Goal: Task Accomplishment & Management: Complete application form

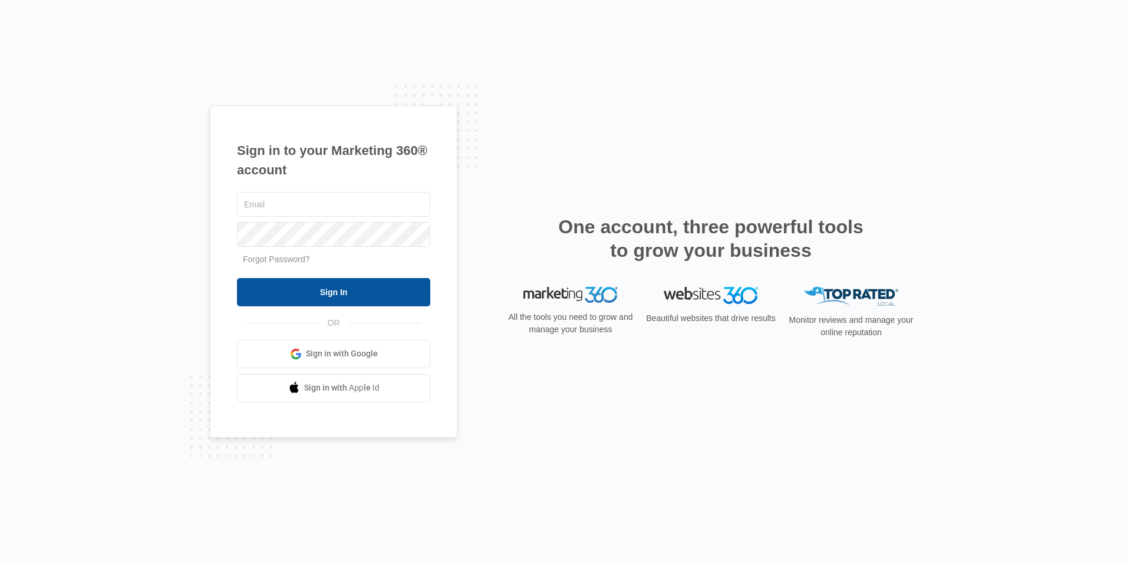
type input "[EMAIL_ADDRESS][DOMAIN_NAME]"
click at [326, 290] on input "Sign In" at bounding box center [333, 292] width 193 height 28
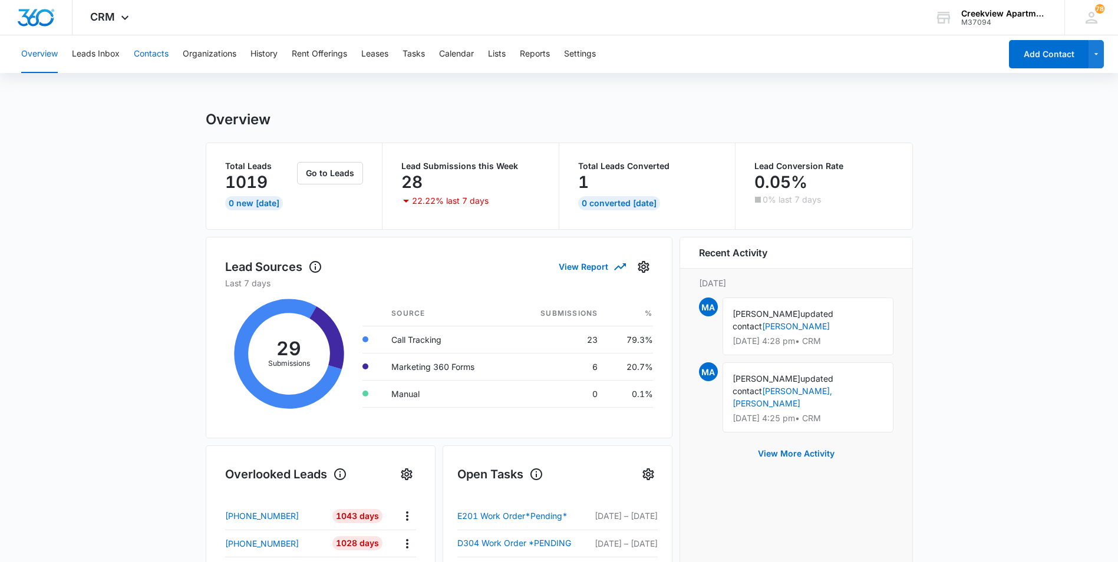
click at [158, 55] on button "Contacts" at bounding box center [151, 54] width 35 height 38
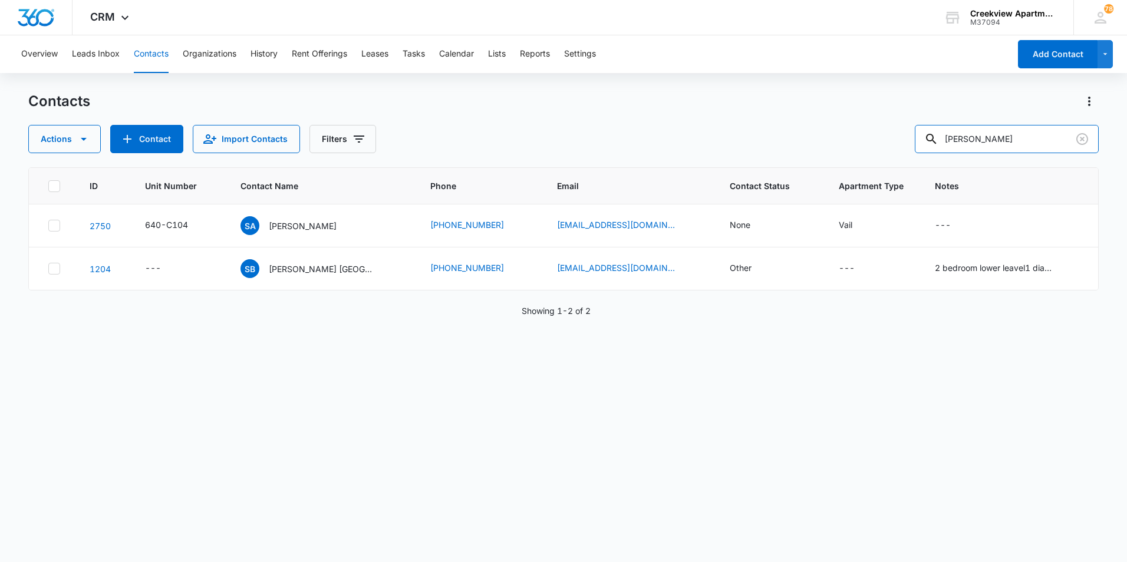
drag, startPoint x: 945, startPoint y: 140, endPoint x: 912, endPoint y: 143, distance: 33.1
click at [912, 143] on div "Actions Contact Import Contacts Filters sherry" at bounding box center [563, 139] width 1070 height 28
type input "f301"
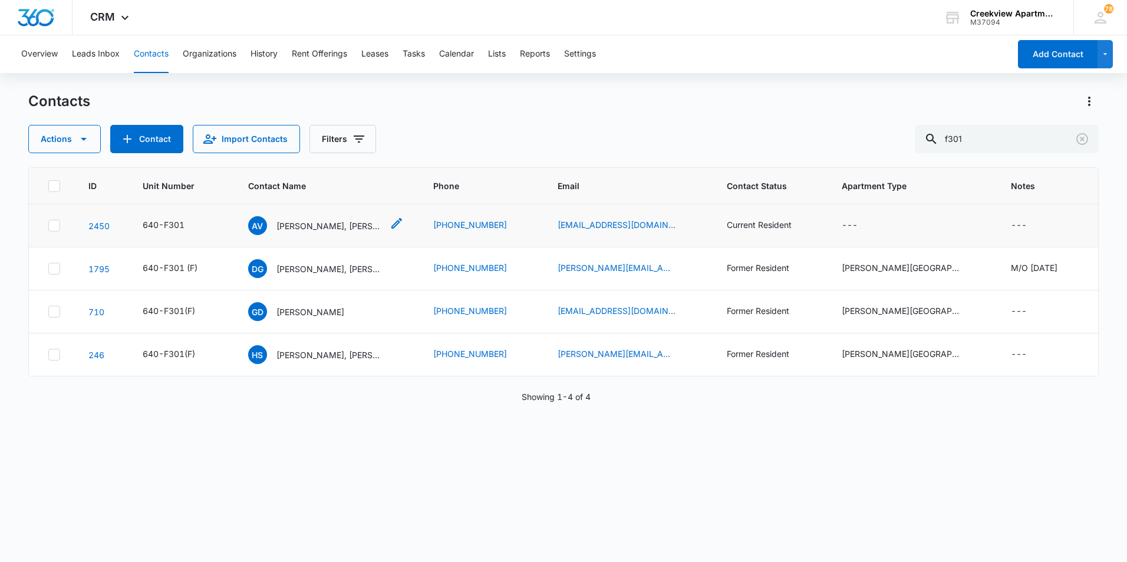
click at [305, 227] on p "Ariel VanSteinburg, Alexander Gallagher" at bounding box center [329, 226] width 106 height 12
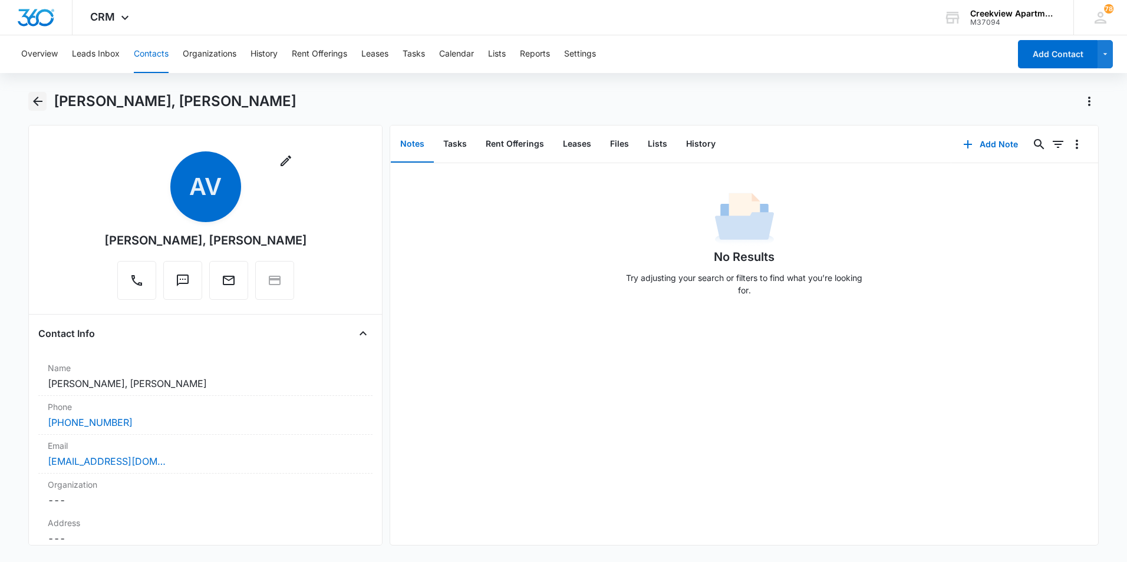
drag, startPoint x: 31, startPoint y: 100, endPoint x: 103, endPoint y: 97, distance: 71.9
click at [31, 100] on icon "Back" at bounding box center [38, 101] width 14 height 14
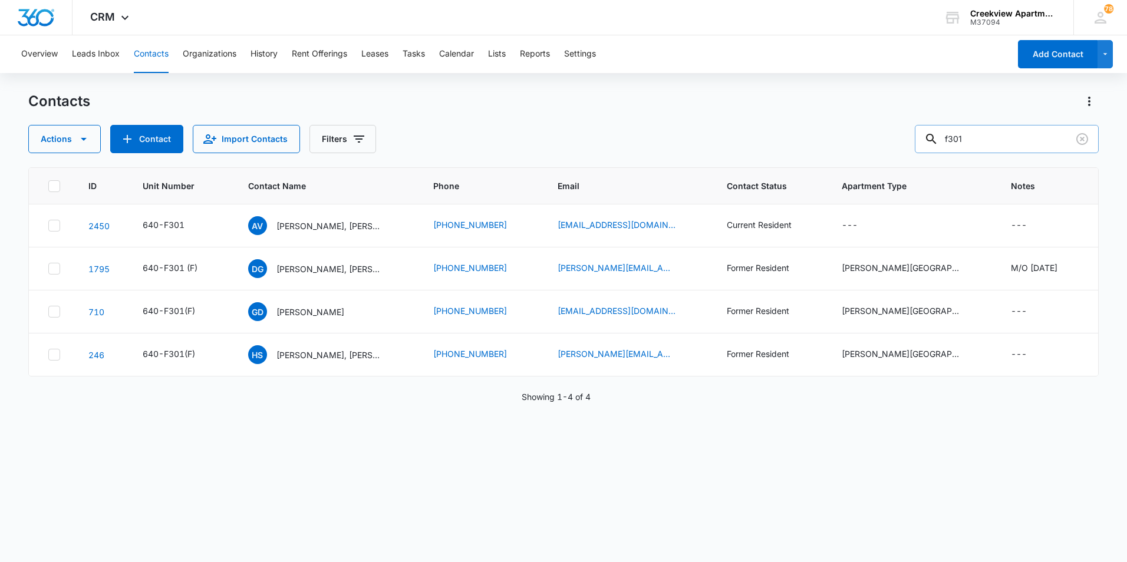
drag, startPoint x: 960, startPoint y: 140, endPoint x: 934, endPoint y: 140, distance: 26.5
click at [934, 140] on div "f301" at bounding box center [1007, 139] width 184 height 28
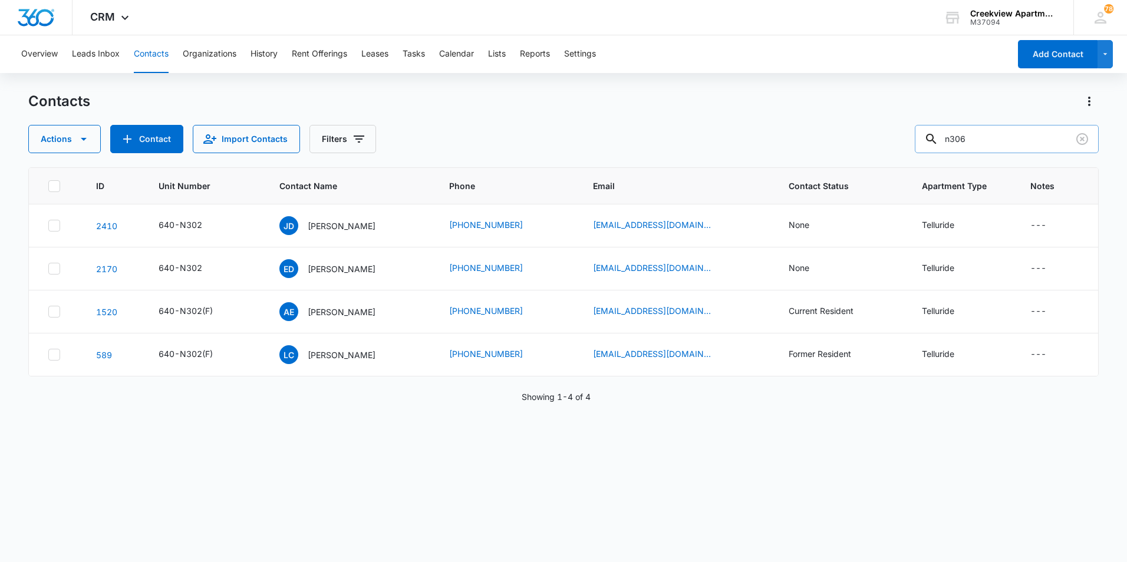
type input "n306"
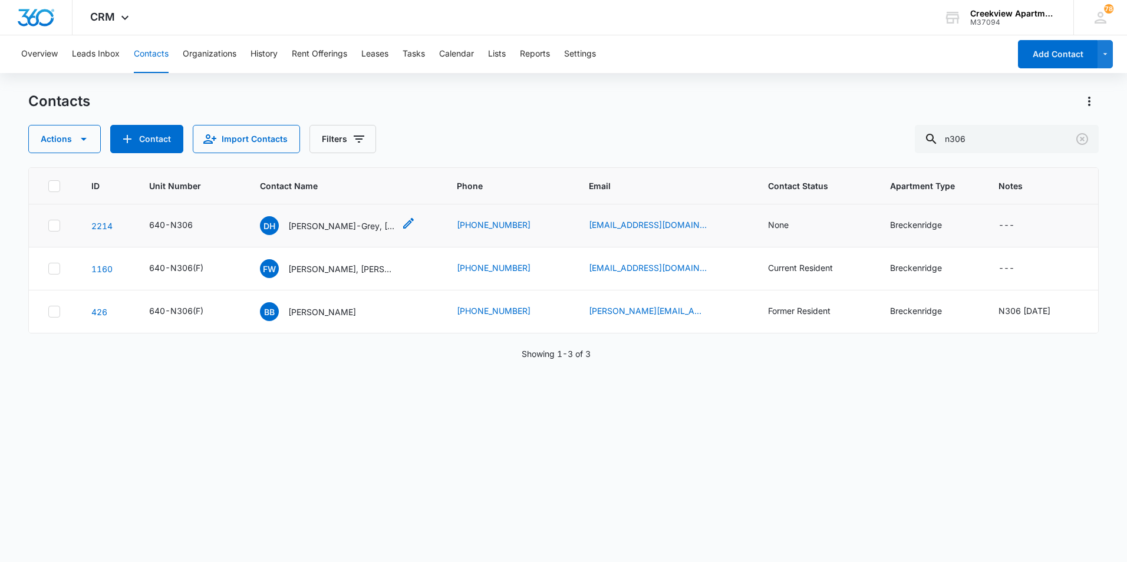
click at [340, 223] on p "Devon Huff-Grey, Ethan Huff-Grey" at bounding box center [341, 226] width 106 height 12
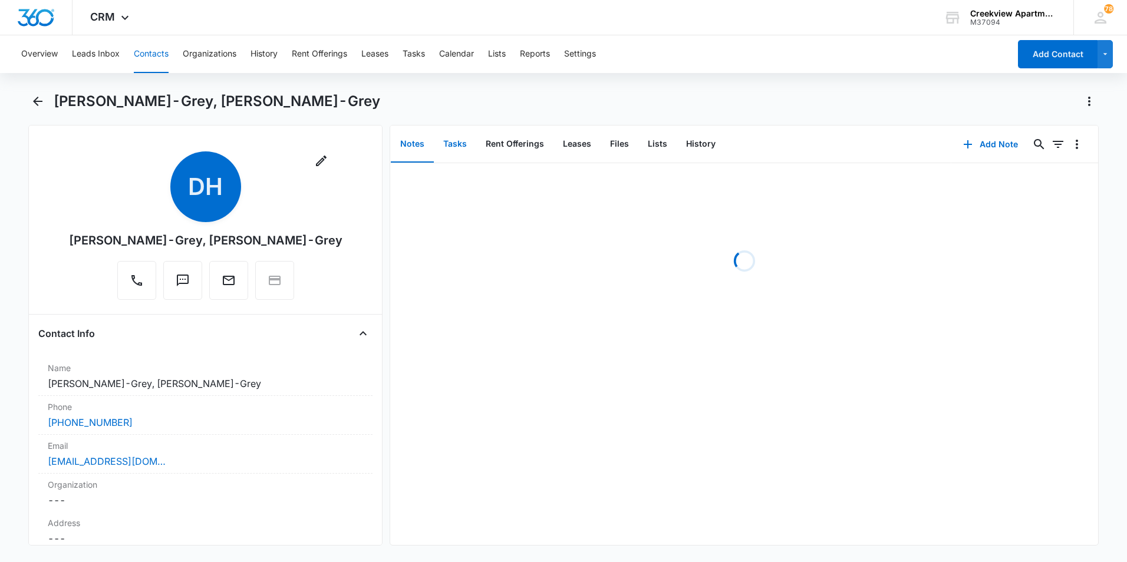
click at [462, 147] on button "Tasks" at bounding box center [455, 144] width 42 height 37
click at [1004, 136] on button "Add Task" at bounding box center [991, 144] width 78 height 28
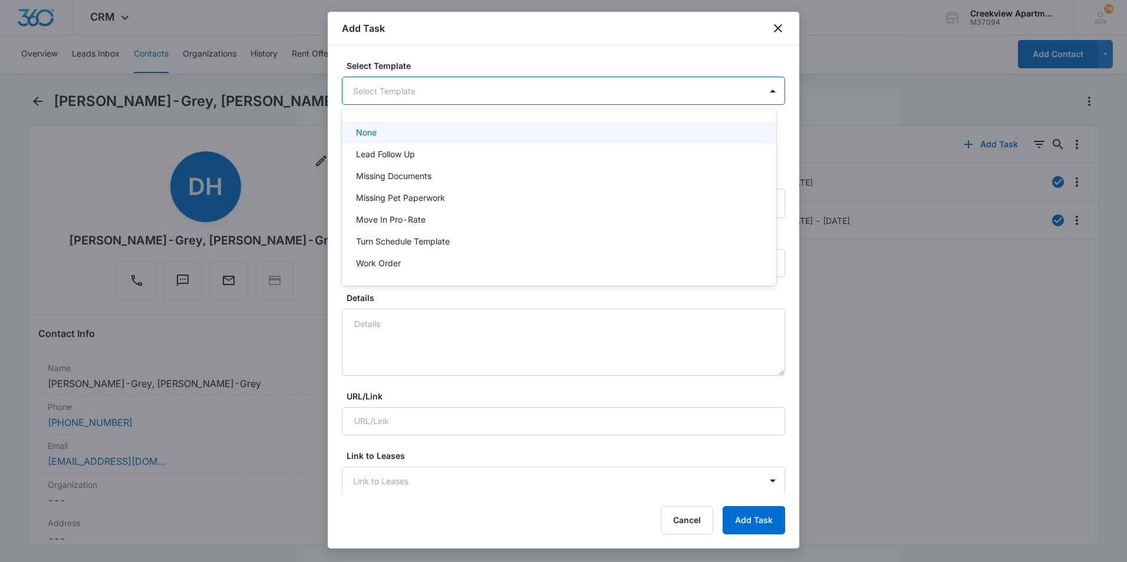
click at [421, 88] on body "CRM Apps Reputation Websites Forms CRM Email Social Content Files Brand Creekvi…" at bounding box center [563, 281] width 1127 height 562
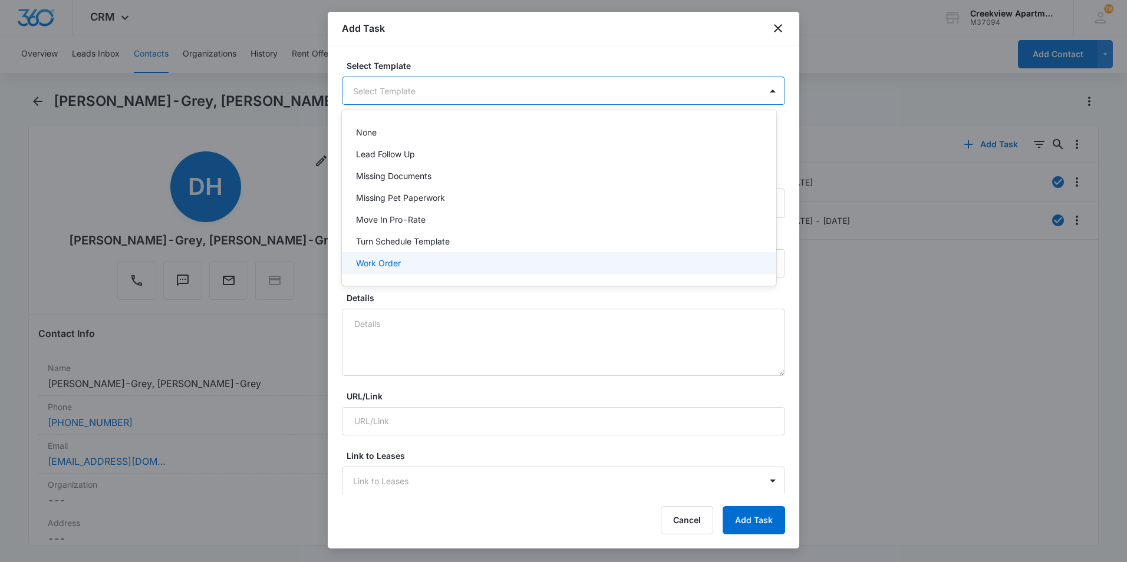
click at [386, 272] on div "Work Order" at bounding box center [559, 263] width 434 height 22
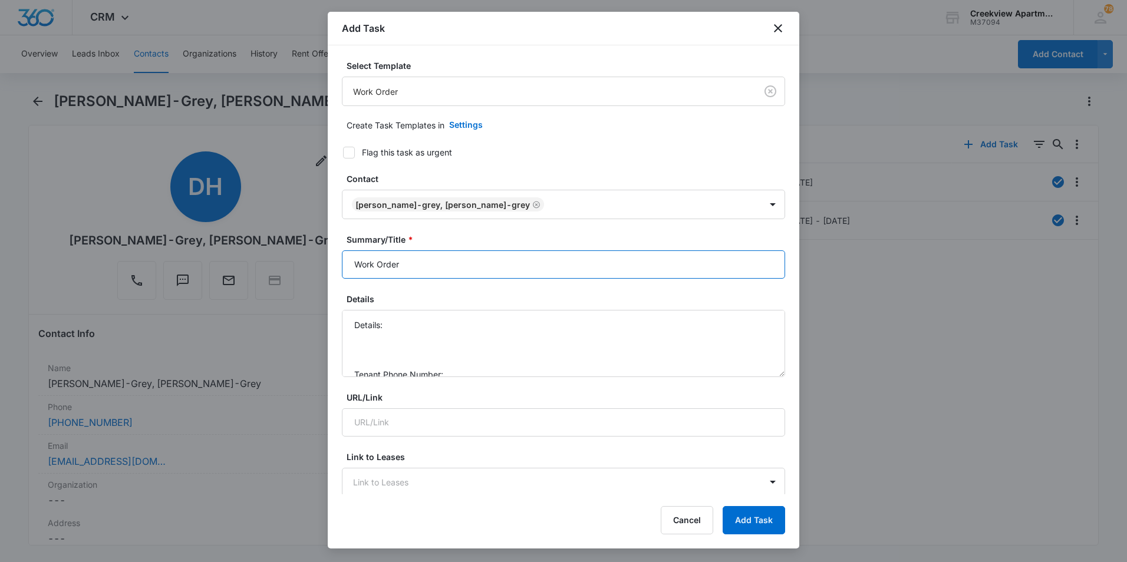
click at [347, 263] on input "Work Order" at bounding box center [563, 264] width 443 height 28
type input "N306 - Work Order"
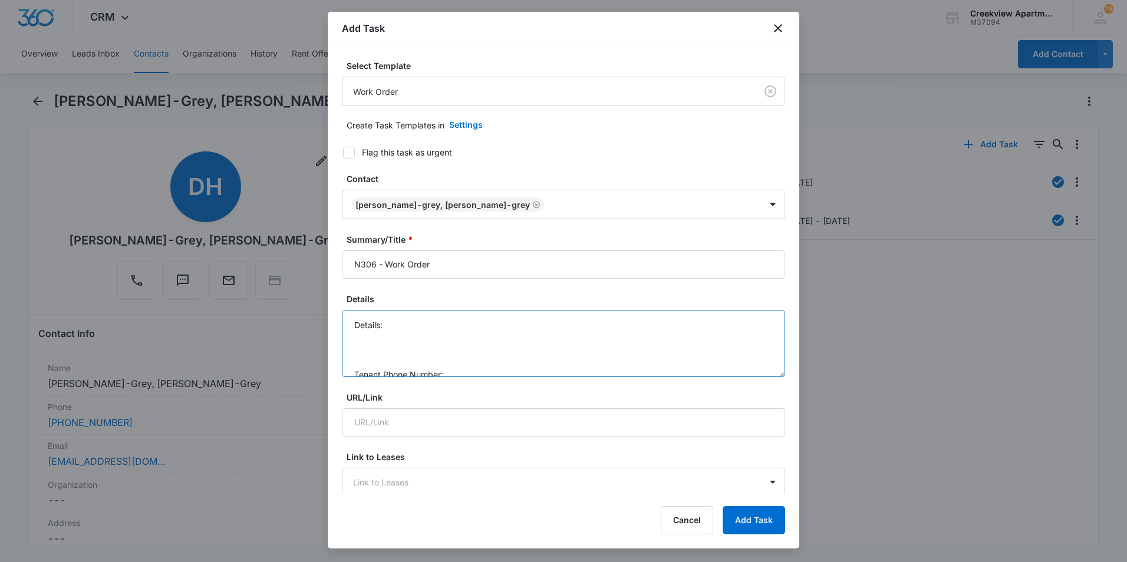
click at [418, 337] on textarea "Details: Tenant Phone Number: Call Before:" at bounding box center [563, 343] width 443 height 67
click at [424, 332] on textarea "Details: Tenant Phone Number: Call Before:" at bounding box center [563, 343] width 443 height 67
click at [461, 311] on textarea "Details: Tenant Phone Number: Call Before:" at bounding box center [563, 343] width 443 height 67
click at [483, 329] on textarea "Details: AC Is not working Tenant Phone Number: Call Before:" at bounding box center [563, 343] width 443 height 67
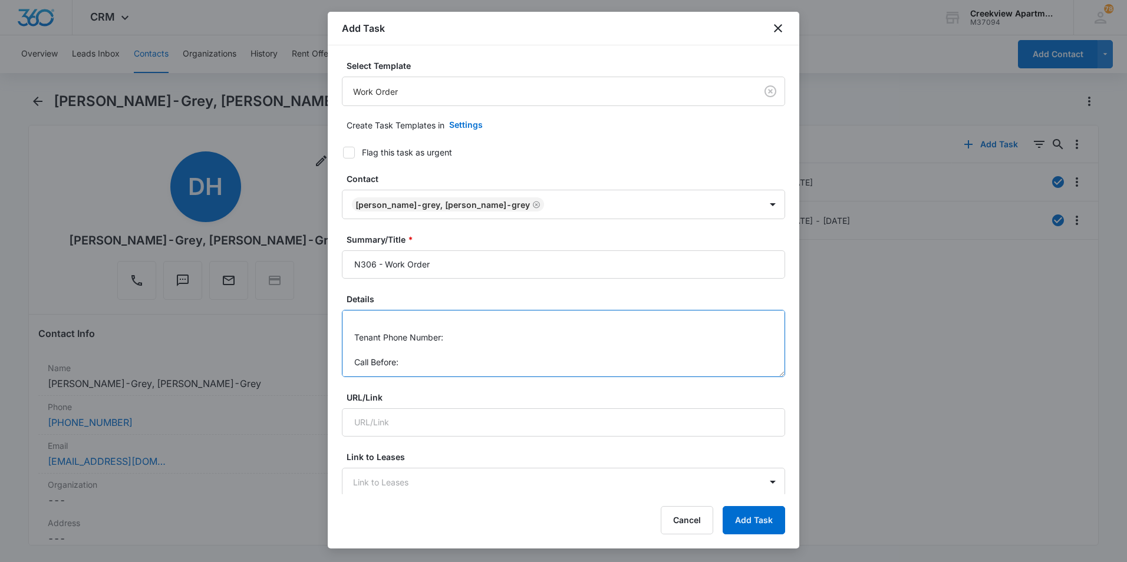
click at [483, 335] on textarea "Details: AC Is not working Tenant Phone Number: Call Before:" at bounding box center [563, 343] width 443 height 67
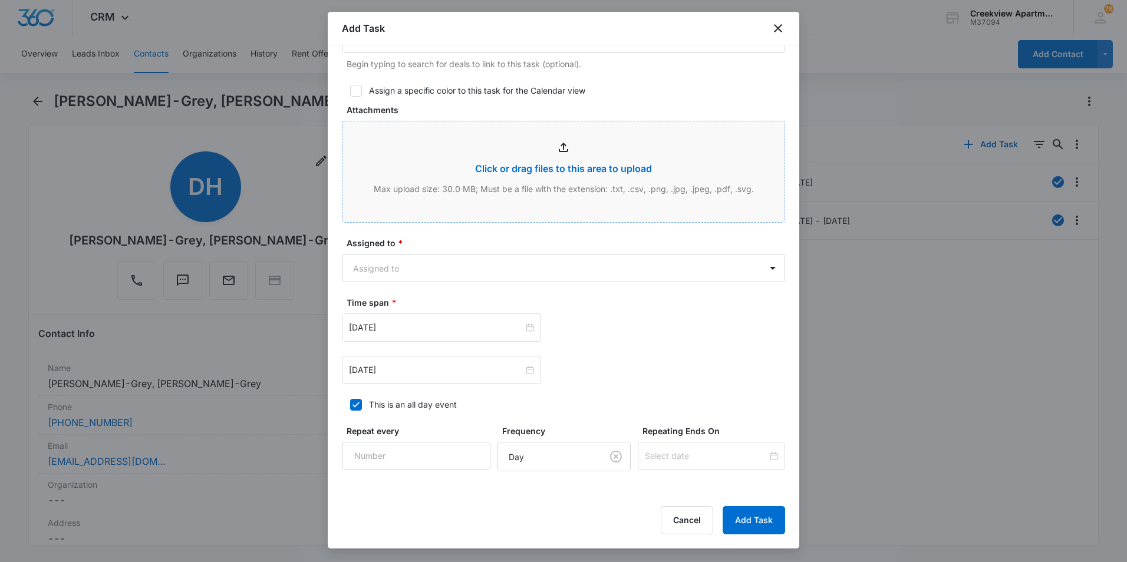
scroll to position [530, 0]
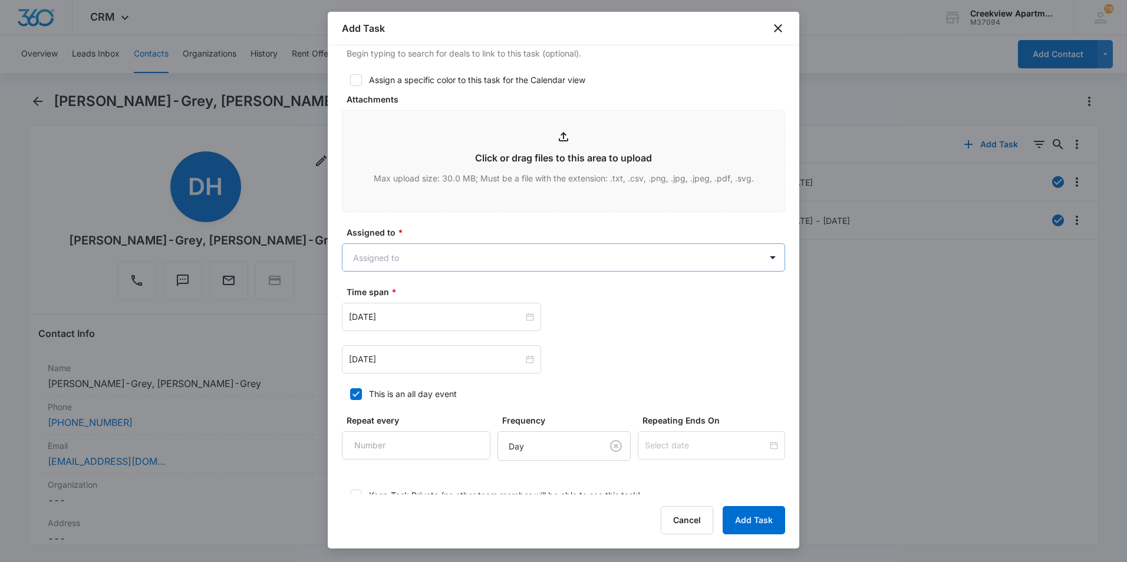
type textarea "Details: AC Is not working Tenant Phone Number: 9705183796 Call Before: yes"
click at [462, 265] on body "CRM Apps Reputation Websites Forms CRM Email Social Content Files Brand Creekvi…" at bounding box center [563, 281] width 1127 height 562
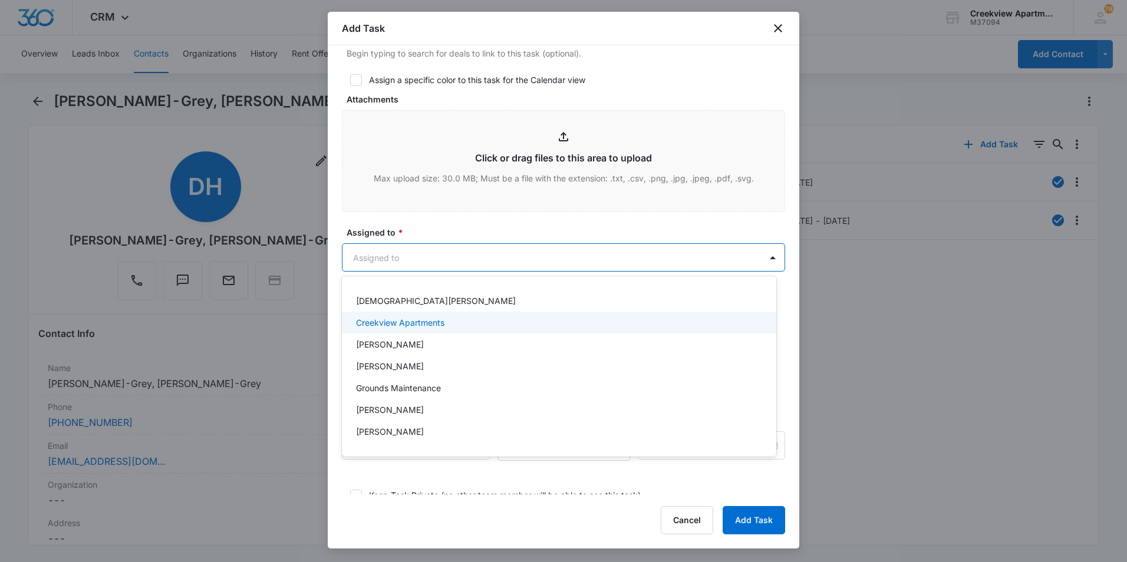
scroll to position [59, 0]
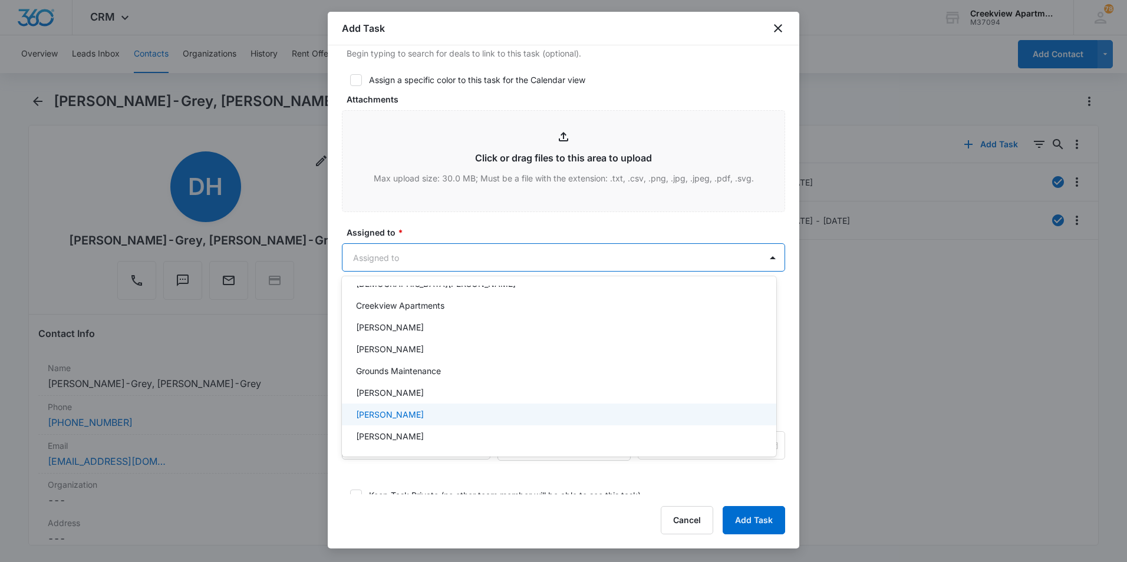
click at [390, 414] on p "Javier Garcia" at bounding box center [390, 414] width 68 height 12
click at [499, 230] on div at bounding box center [563, 281] width 1127 height 562
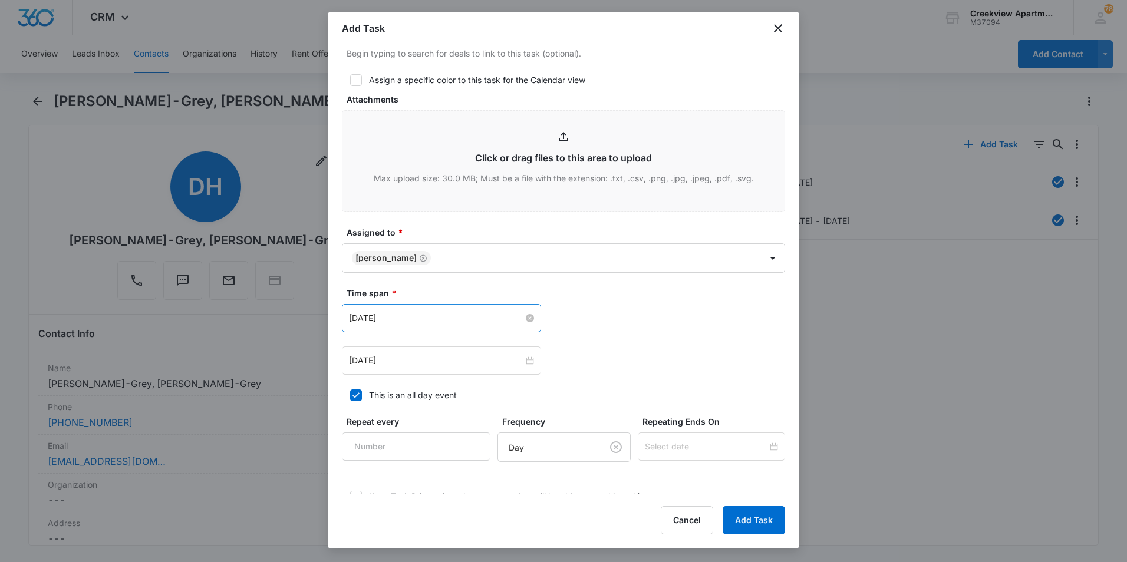
click at [476, 313] on input "Jan 31, 2023" at bounding box center [436, 318] width 174 height 13
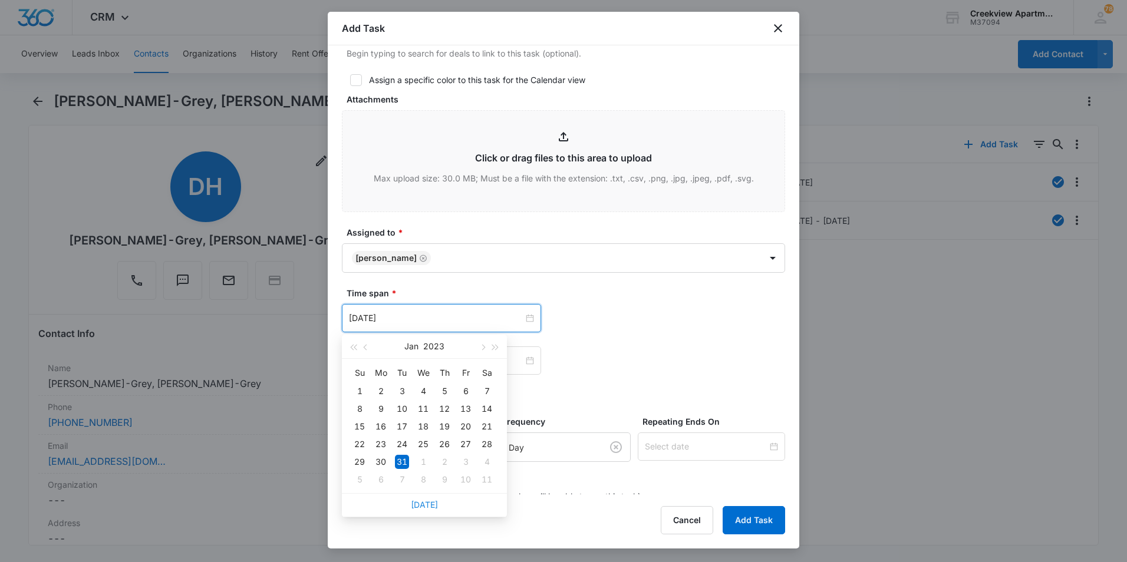
click at [427, 504] on link "Today" at bounding box center [424, 505] width 27 height 10
type input "Sep 8, 2025"
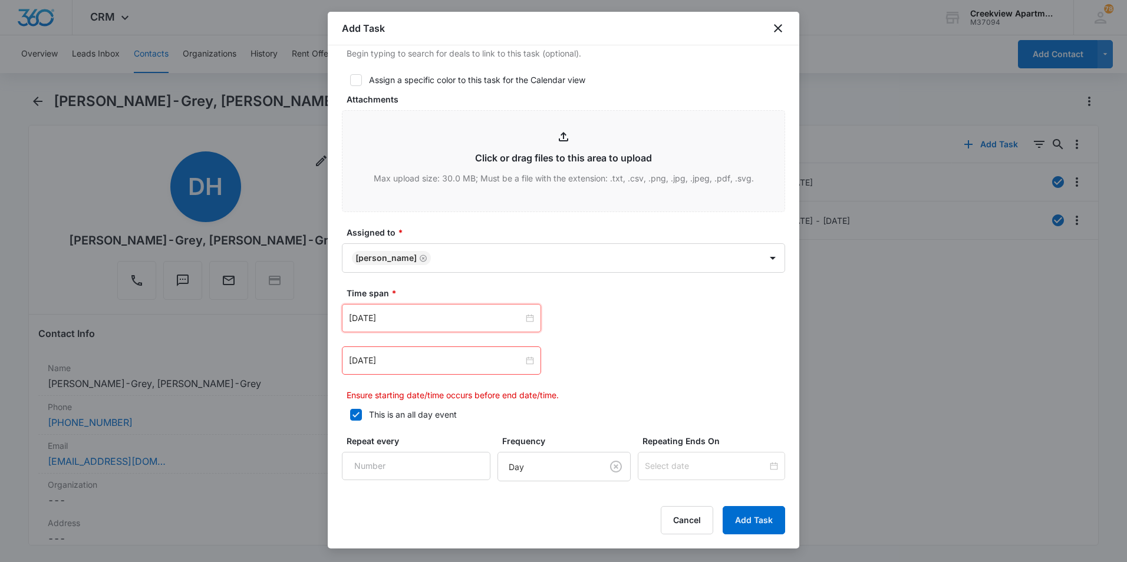
click at [628, 336] on div "Sep 8, 2025 Sep 2025 Su Mo Tu We Th Fr Sa 31 1 2 3 4 5 6 7 8 9 10 11 12 13 14 1…" at bounding box center [563, 352] width 443 height 97
click at [516, 349] on div "Jan 31, 2023" at bounding box center [441, 360] width 199 height 28
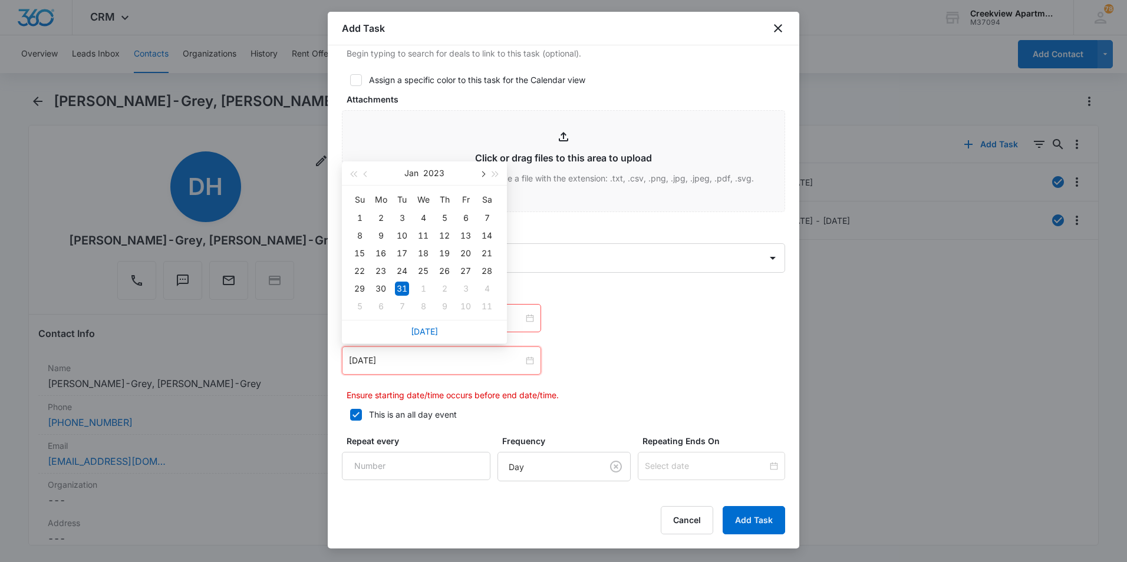
click at [480, 171] on button "button" at bounding box center [482, 173] width 13 height 24
click at [420, 331] on link "Today" at bounding box center [424, 331] width 27 height 10
type input "Sep 8, 2025"
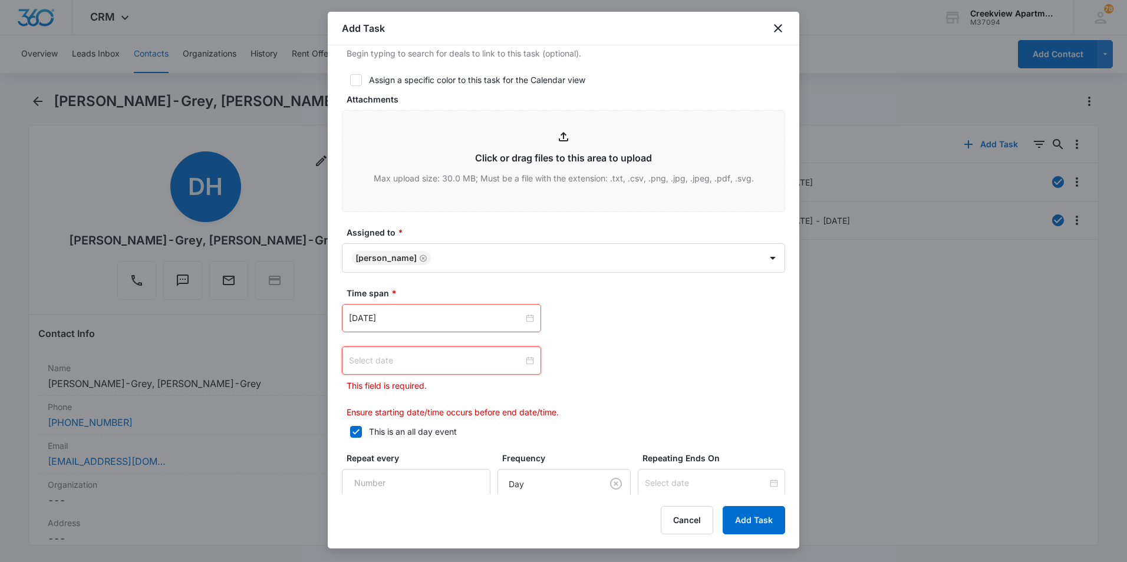
click at [527, 361] on div at bounding box center [441, 360] width 185 height 13
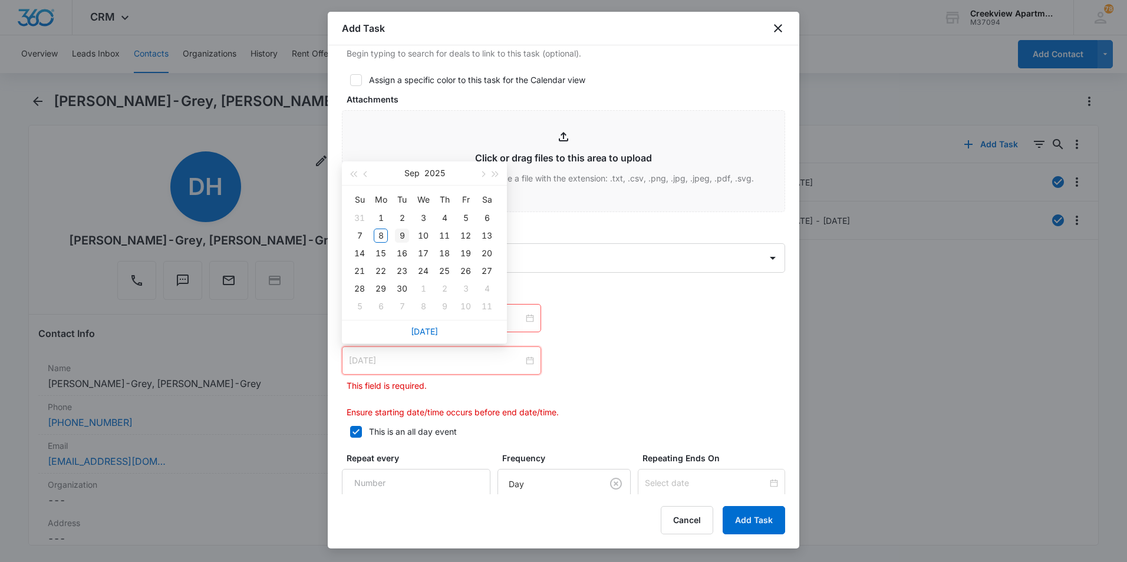
type input "Sep 9, 2025"
click at [398, 236] on div "9" at bounding box center [402, 236] width 14 height 14
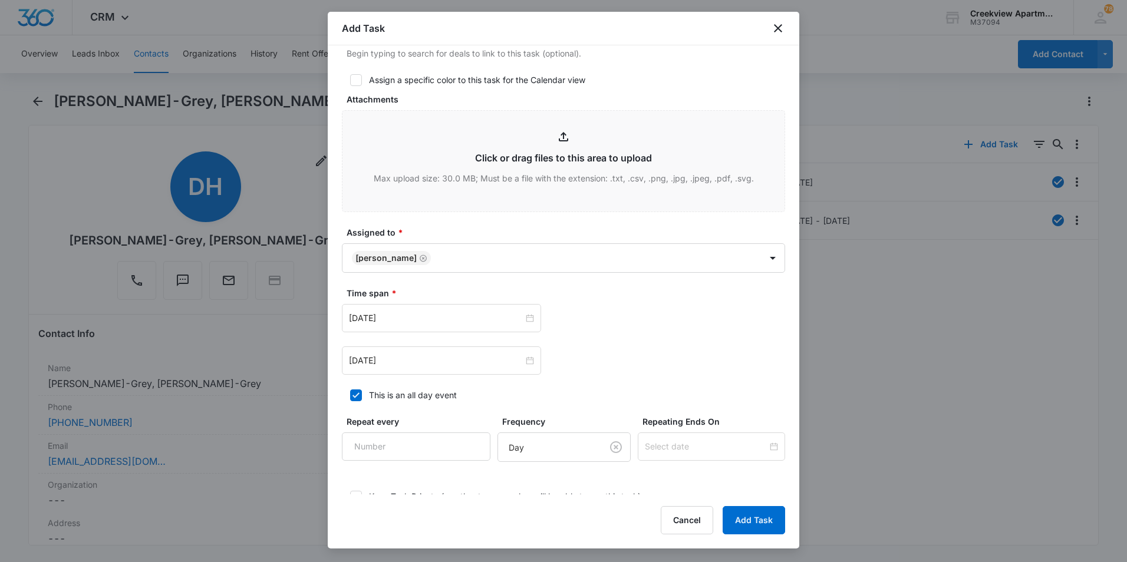
click at [662, 360] on div "Sep 9, 2025 Sep 2025 Su Mo Tu We Th Fr Sa 31 1 2 3 4 5 6 7 8 9 10 11 12 13 14 1…" at bounding box center [563, 360] width 443 height 28
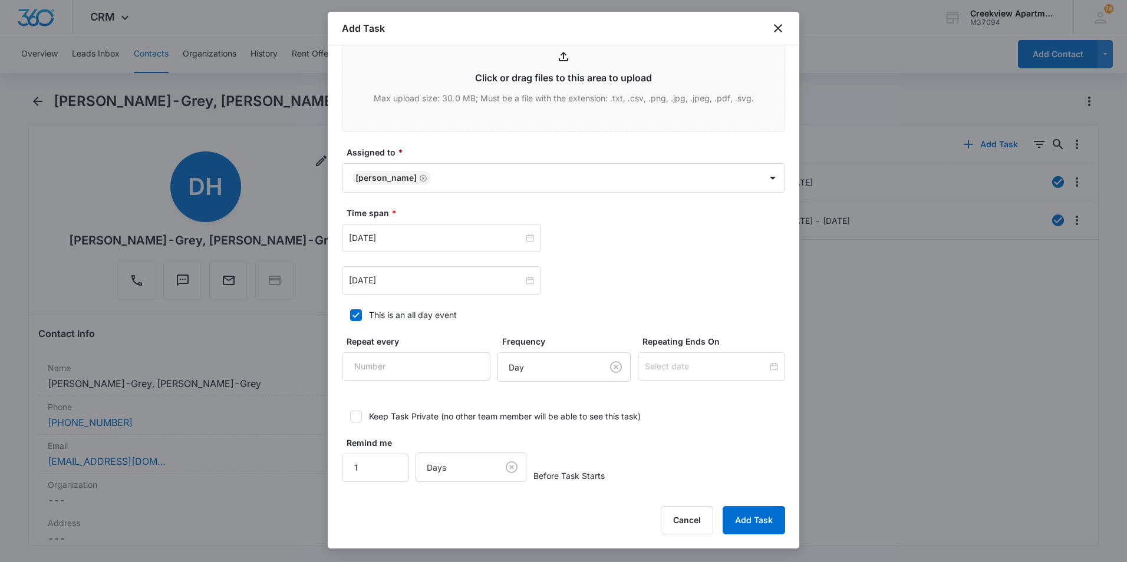
scroll to position [612, 0]
click at [751, 519] on button "Add Task" at bounding box center [753, 520] width 62 height 28
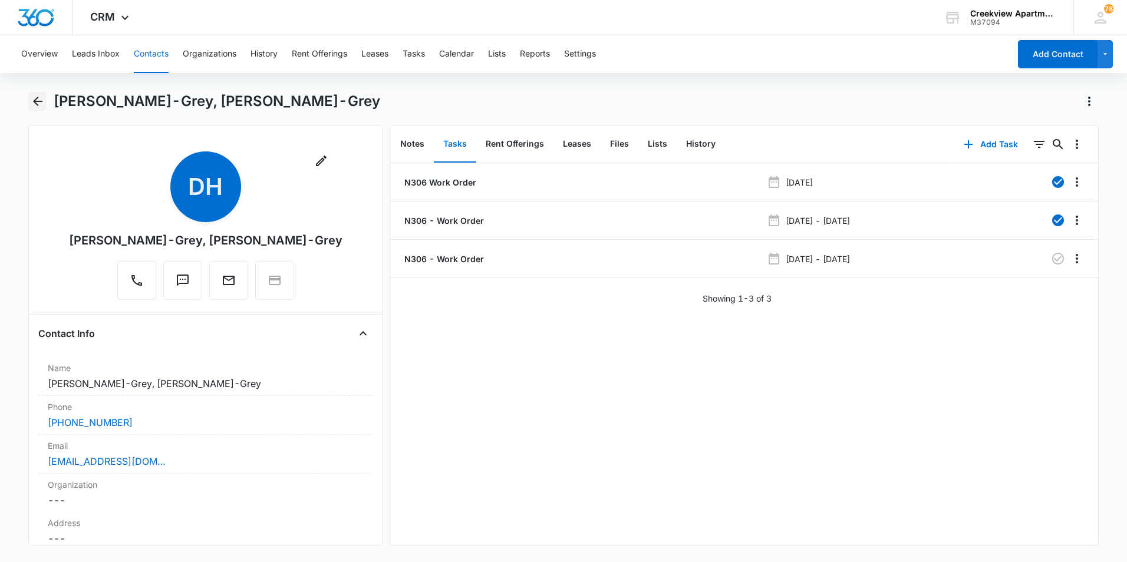
click at [45, 100] on button "Back" at bounding box center [37, 101] width 18 height 19
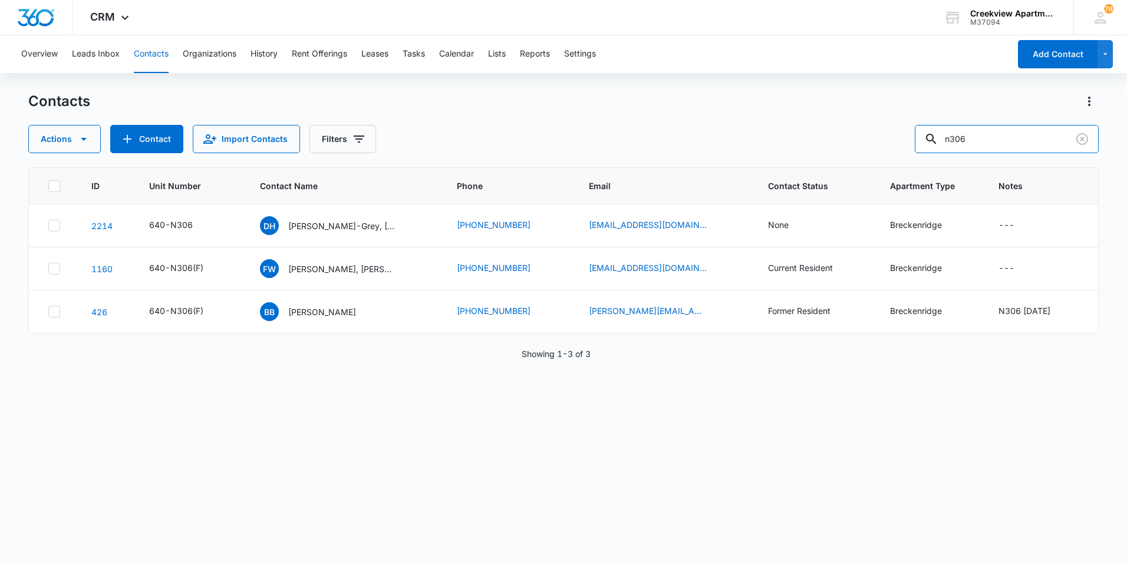
drag, startPoint x: 976, startPoint y: 143, endPoint x: 922, endPoint y: 145, distance: 54.9
click at [922, 145] on div "Actions Contact Import Contacts Filters n306" at bounding box center [563, 139] width 1070 height 28
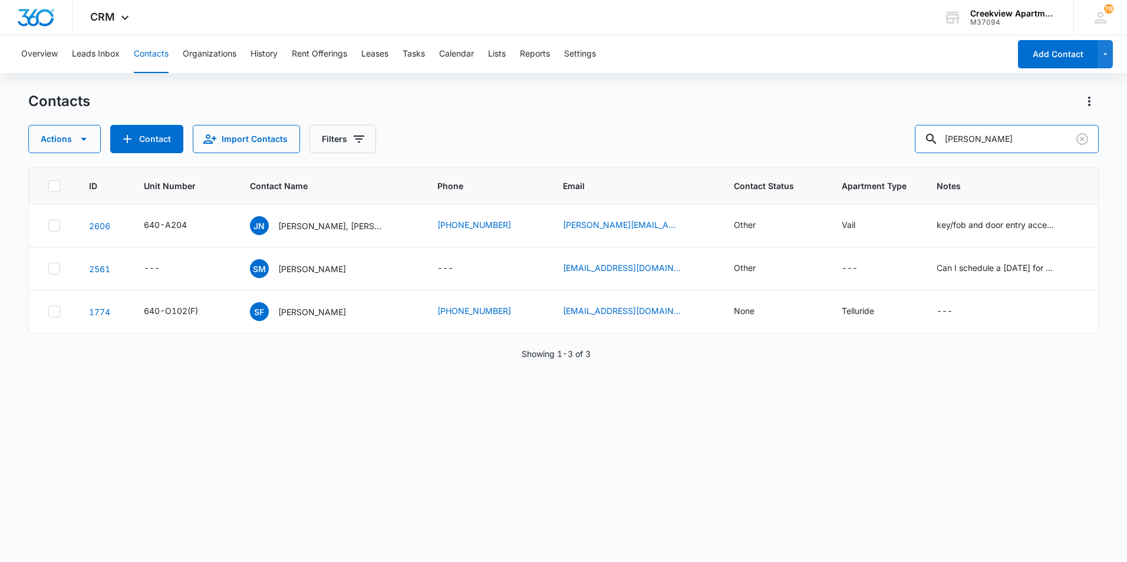
drag, startPoint x: 1005, startPoint y: 137, endPoint x: 881, endPoint y: 137, distance: 124.3
click at [881, 137] on div "Actions Contact Import Contacts Filters suzanne" at bounding box center [563, 139] width 1070 height 28
type input "A201"
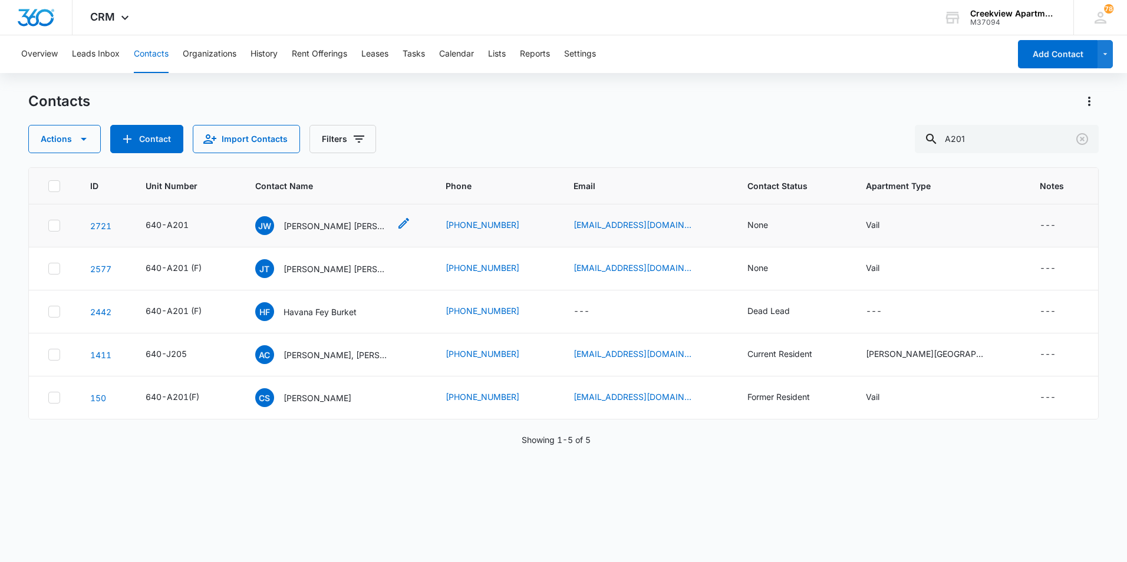
click at [338, 227] on p "Justin Wise Madeline Powell" at bounding box center [336, 226] width 106 height 12
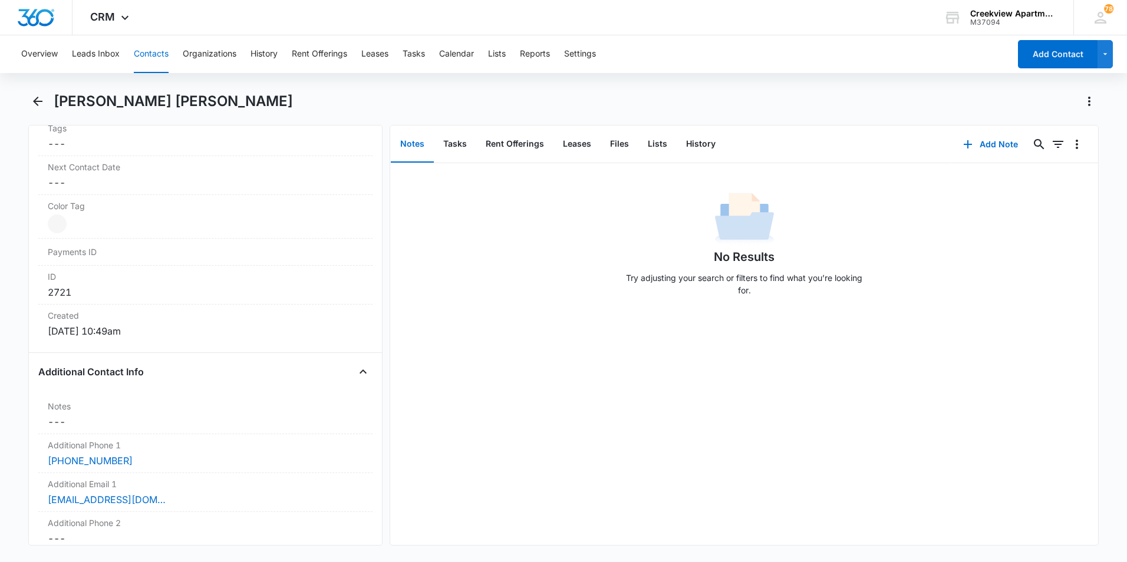
scroll to position [648, 0]
click at [31, 107] on icon "Back" at bounding box center [38, 101] width 14 height 14
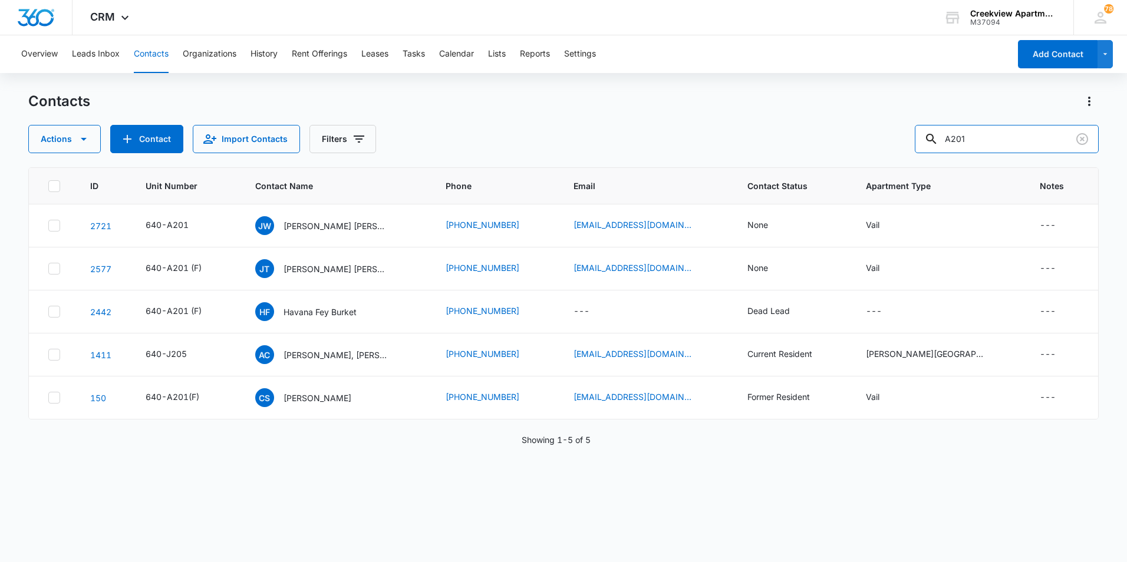
drag, startPoint x: 996, startPoint y: 138, endPoint x: 889, endPoint y: 140, distance: 107.3
click at [889, 140] on div "Actions Contact Import Contacts Filters A201" at bounding box center [563, 139] width 1070 height 28
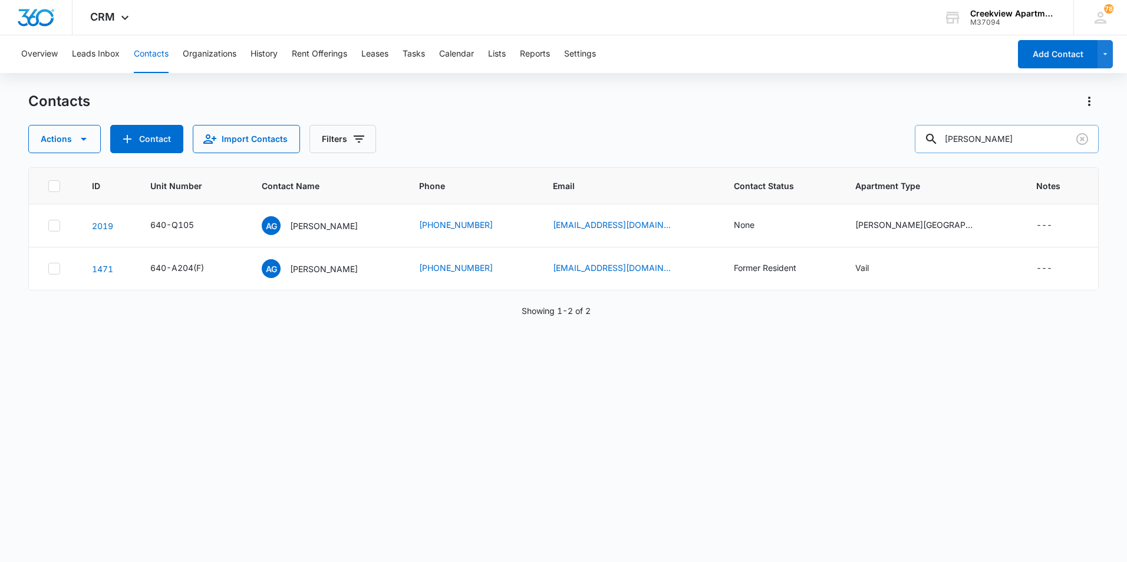
drag, startPoint x: 995, startPoint y: 133, endPoint x: 962, endPoint y: 133, distance: 32.4
click at [962, 133] on input "ARELI" at bounding box center [1007, 139] width 184 height 28
type input "A201"
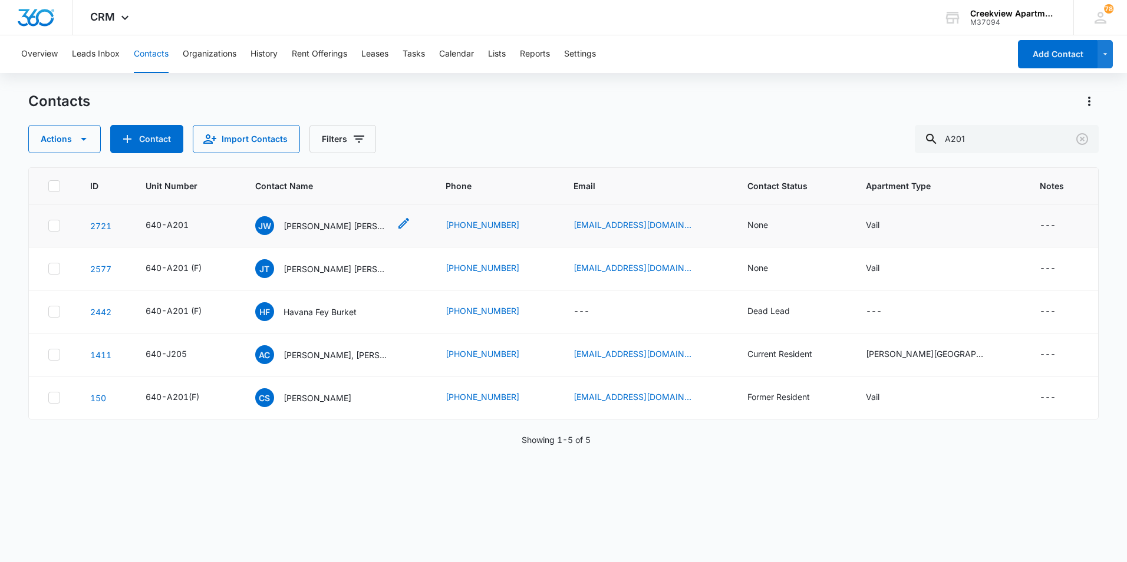
click at [367, 225] on p "Justin Wise Madeline Powell" at bounding box center [336, 226] width 106 height 12
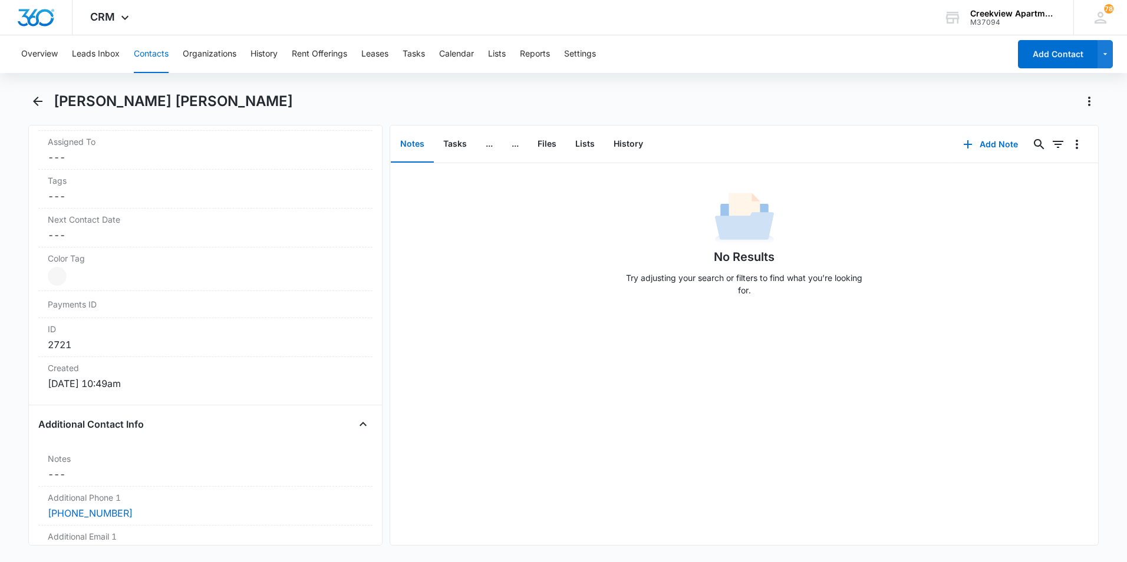
scroll to position [766, 0]
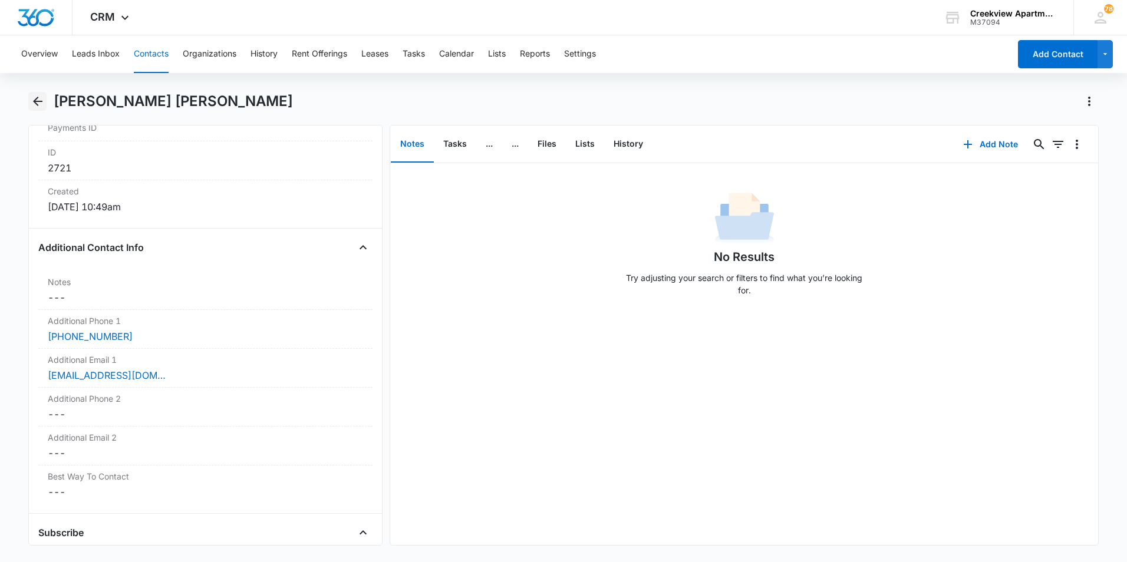
click at [46, 101] on button "Back" at bounding box center [37, 101] width 18 height 19
